Goal: Find specific page/section: Find specific page/section

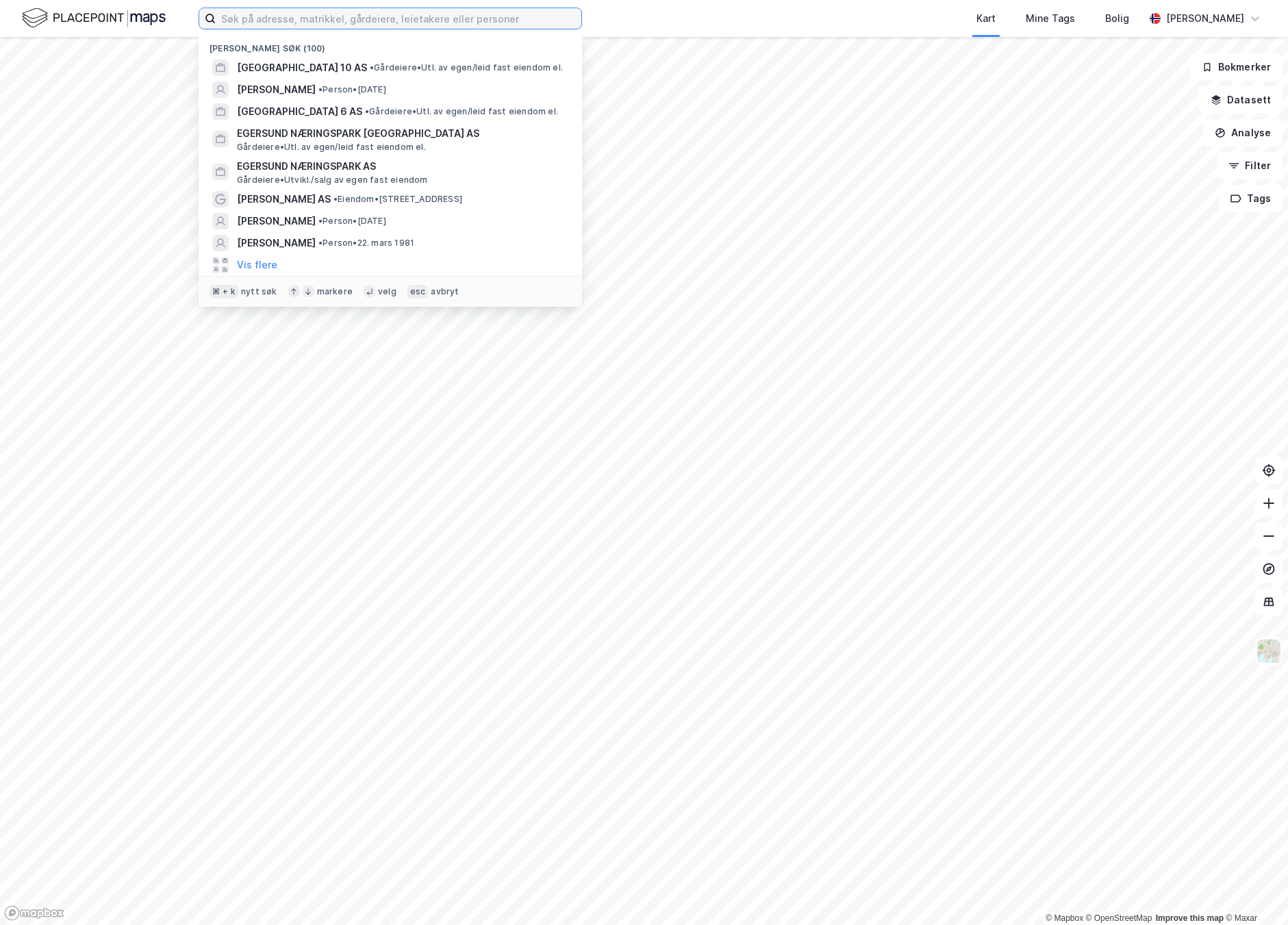
click at [381, 23] on input at bounding box center [398, 18] width 366 height 21
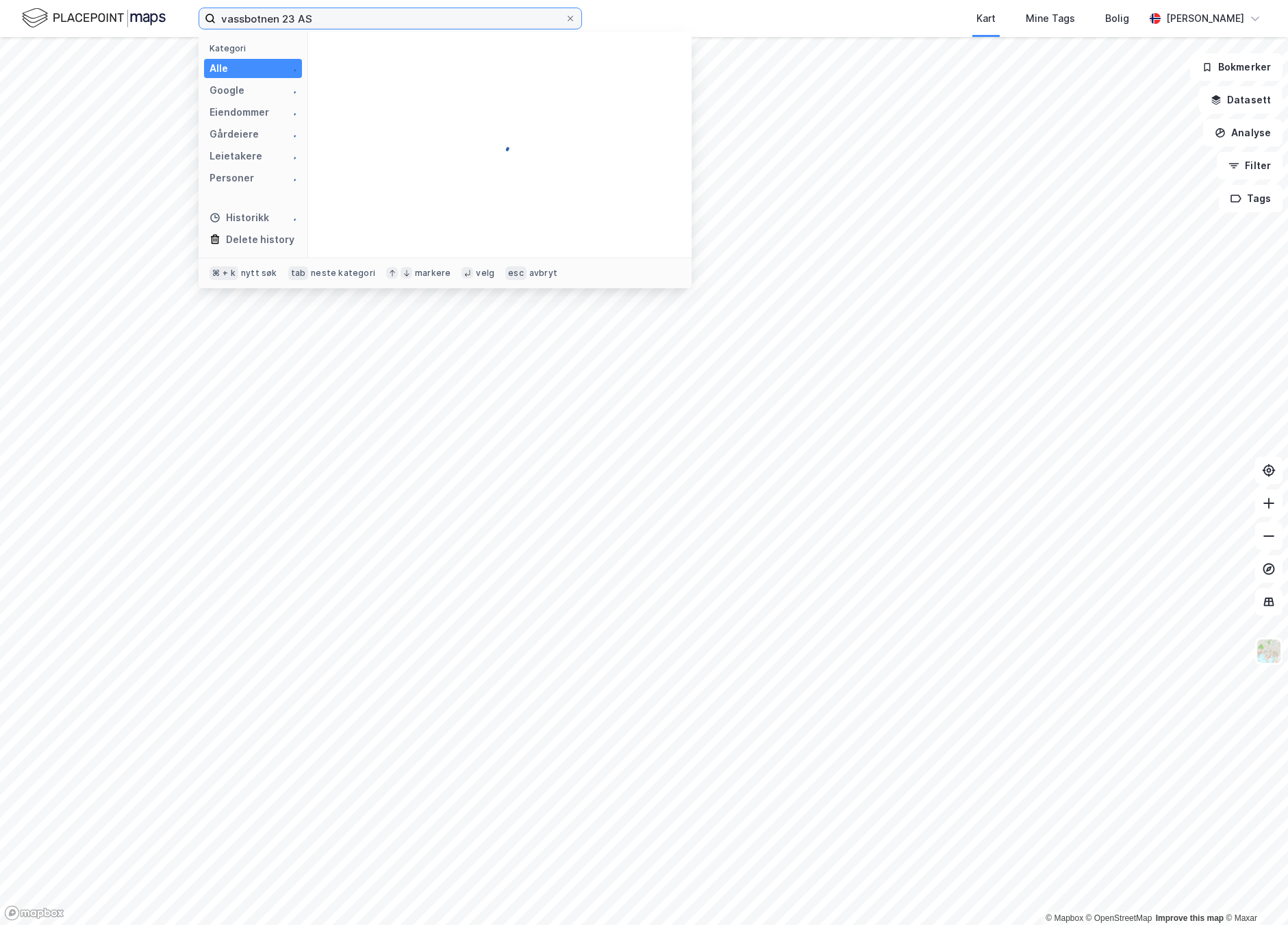
type input "vassbotnen 23 AS"
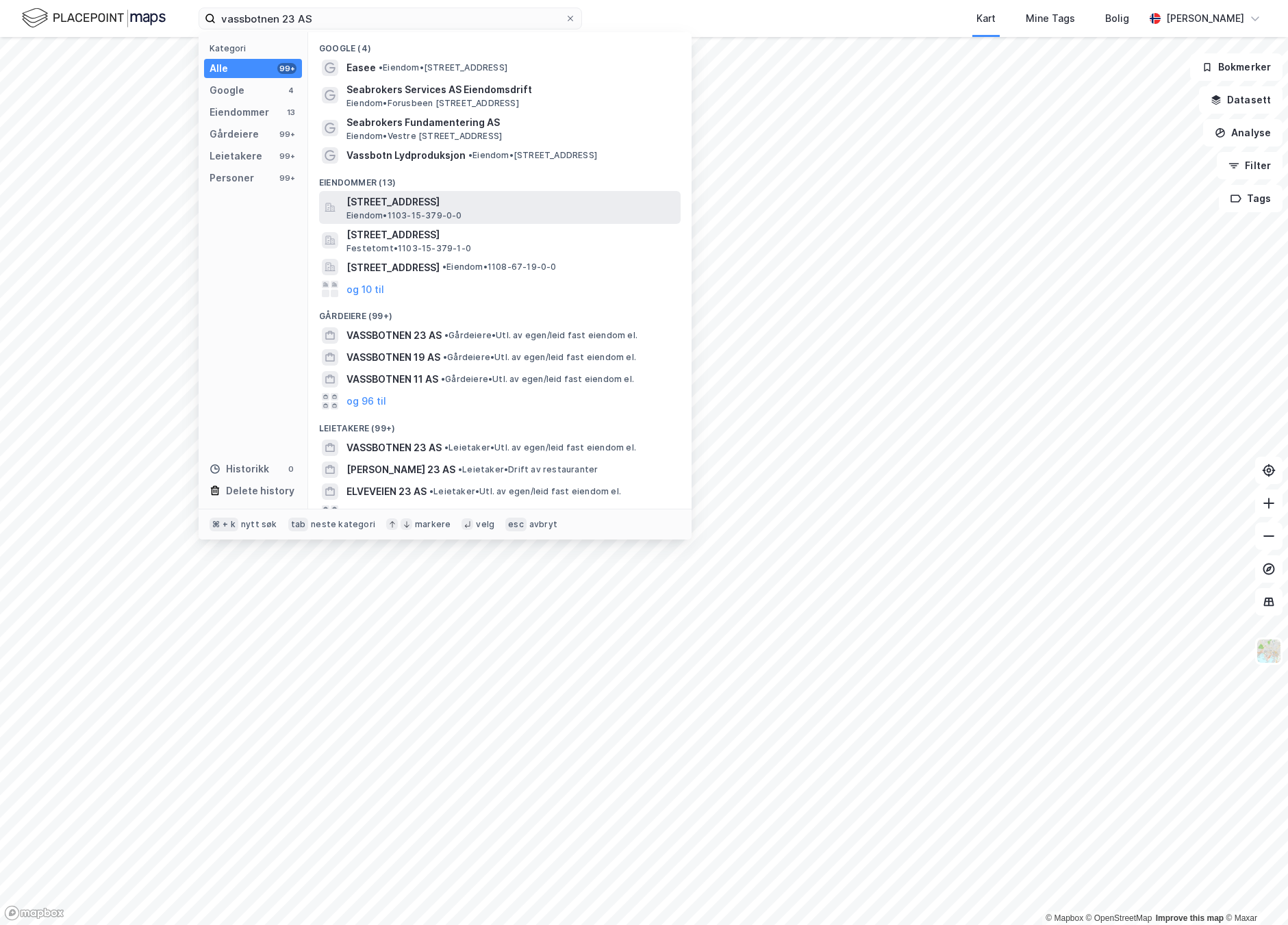
click at [536, 210] on div "[STREET_ADDRESS] Eiendom • 1103-15-379-0-0" at bounding box center [513, 207] width 332 height 28
